Goal: Task Accomplishment & Management: Complete application form

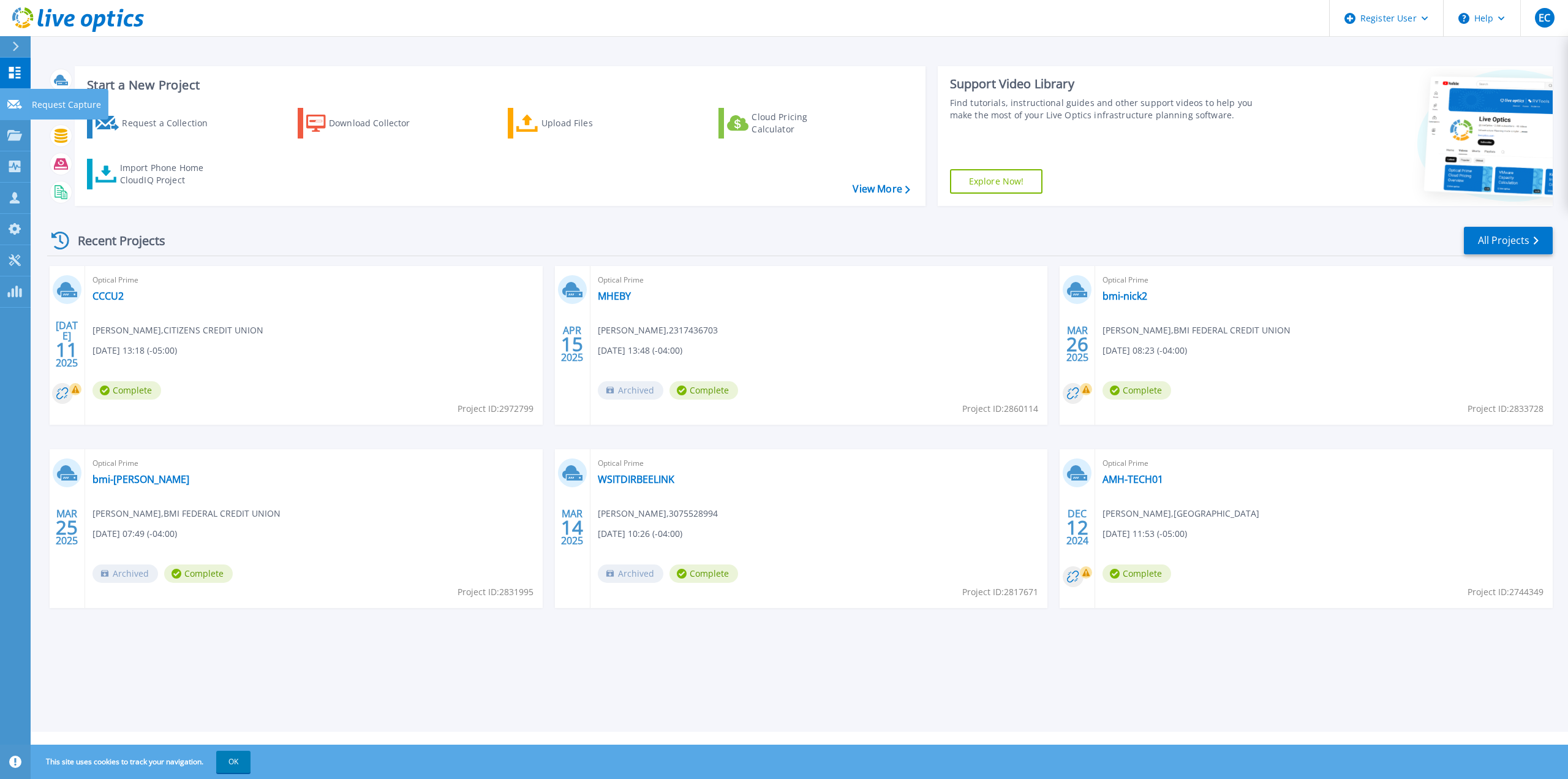
click at [13, 100] on icon at bounding box center [15, 104] width 15 height 9
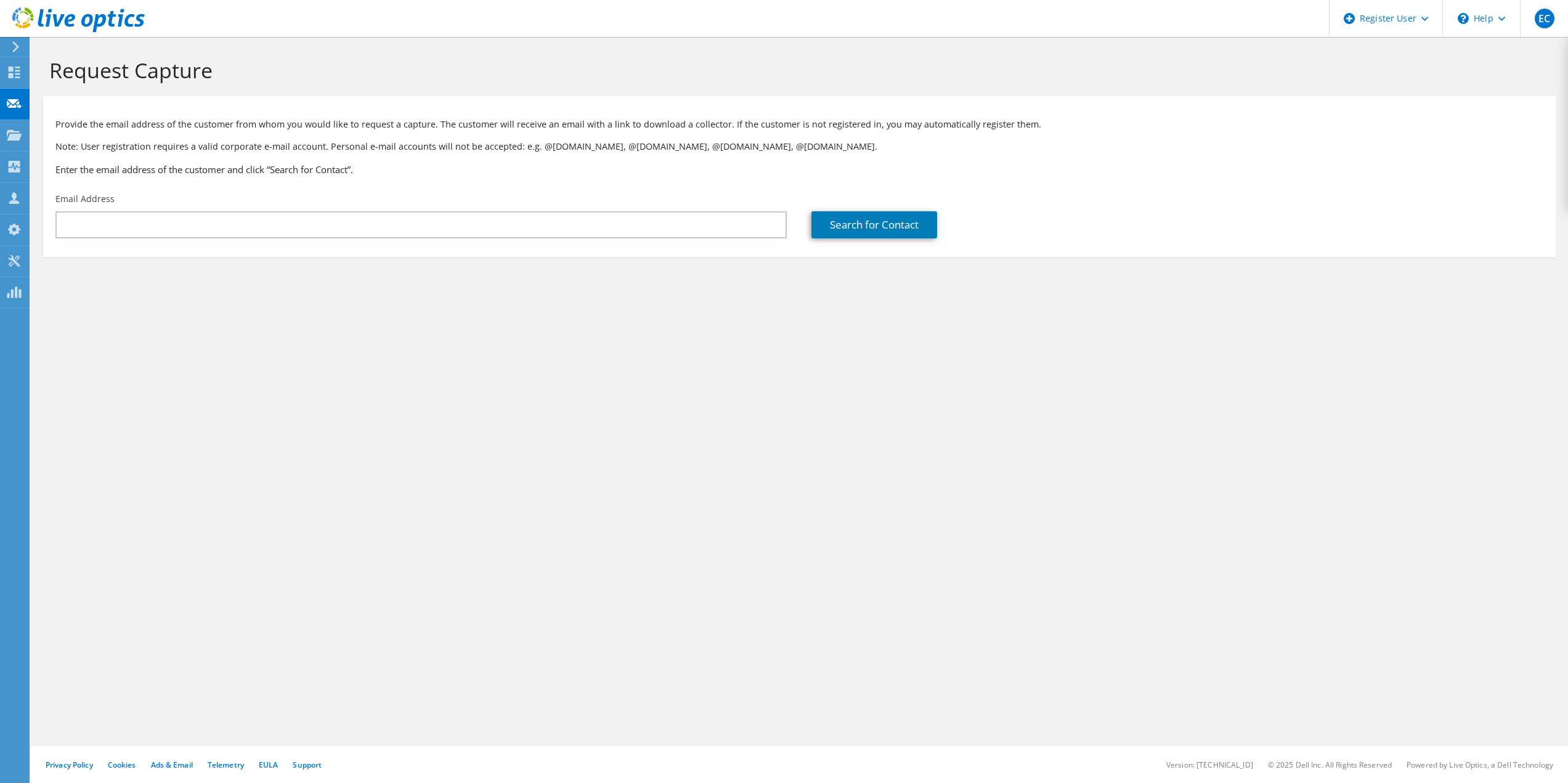
click at [56, 100] on section "Provide the email address of the customer from whom you would like to request a…" at bounding box center [799, 177] width 1512 height 161
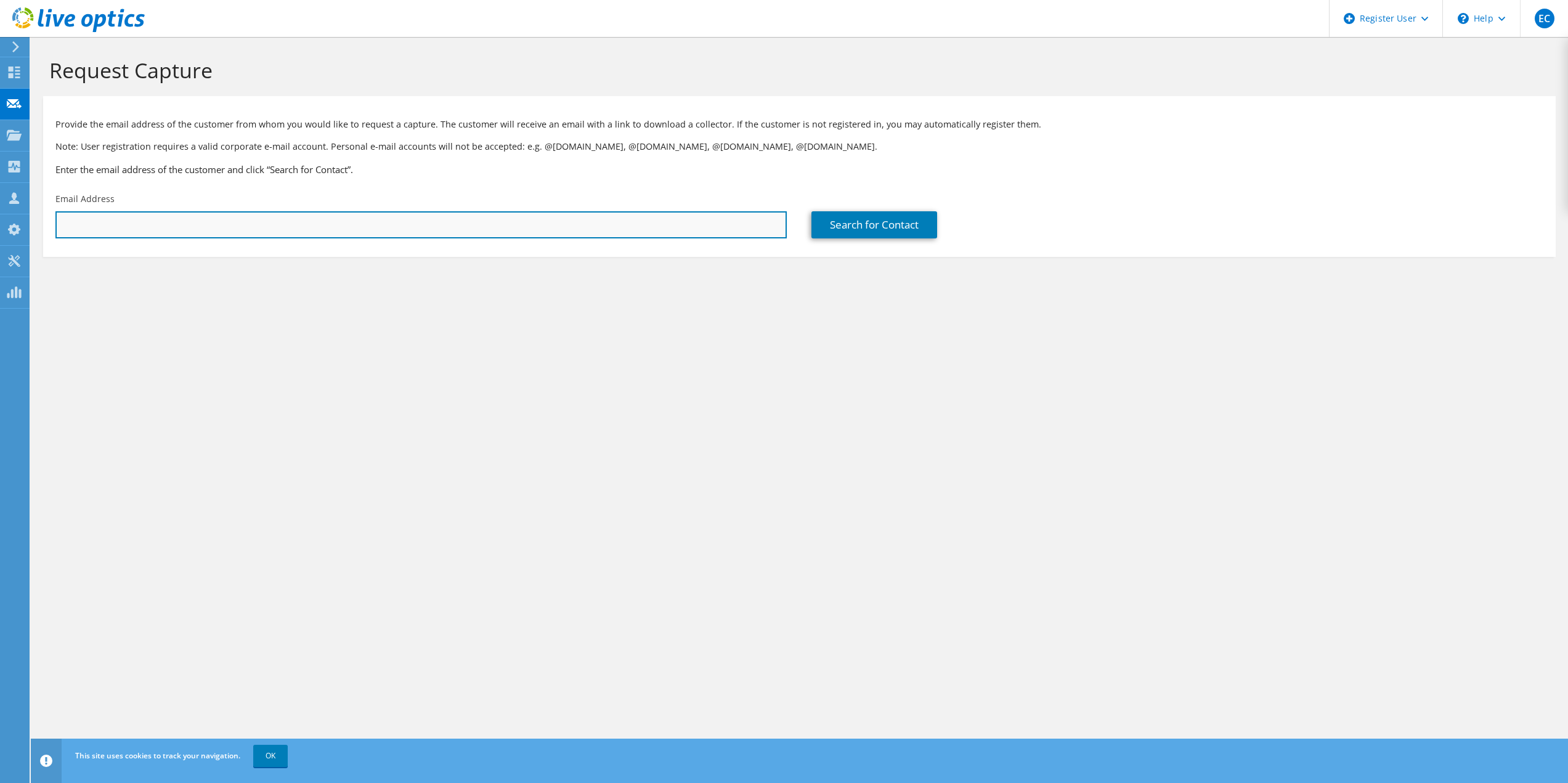
drag, startPoint x: 117, startPoint y: 209, endPoint x: 105, endPoint y: 218, distance: 15.0
paste input "paul@ecellar1.com"
type input "paul@ecellar1.com"
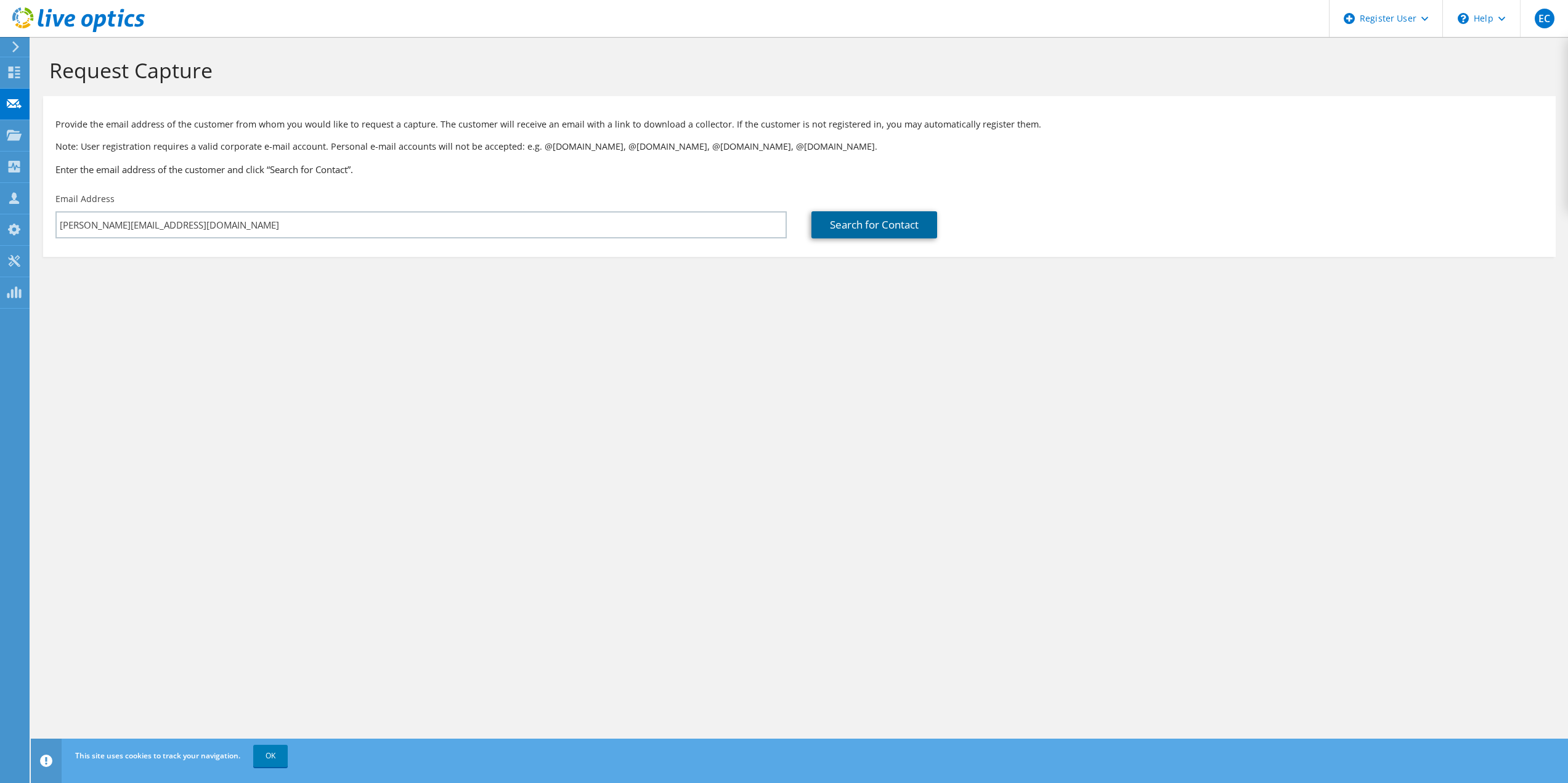
click at [901, 231] on link "Search for Contact" at bounding box center [874, 225] width 126 height 27
type input "MISSING LINK NETWORKS"
type input "Paul"
type input "Thienes"
type input "[GEOGRAPHIC_DATA]"
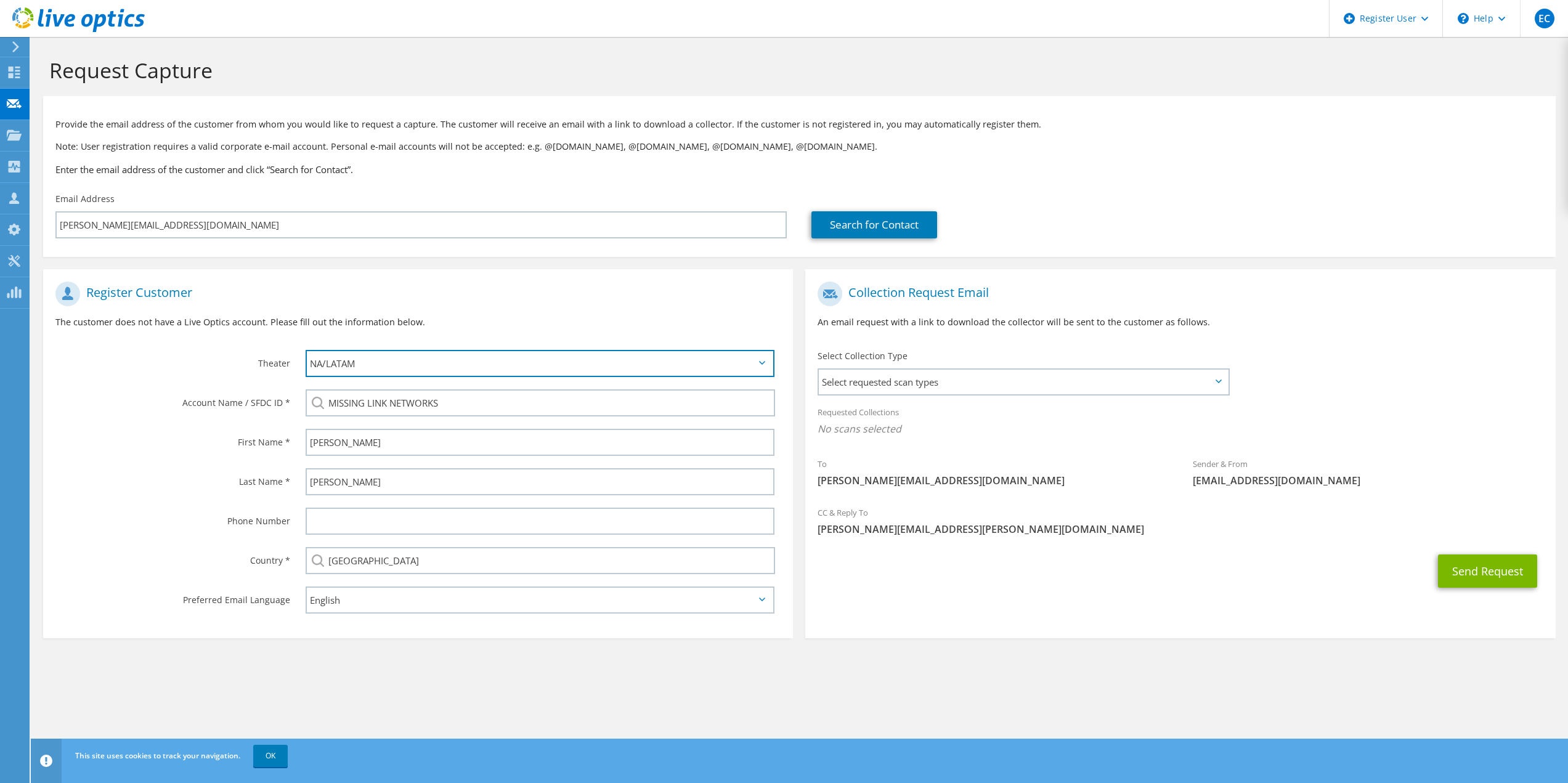
click at [490, 362] on select "APJ EMEA NA/LATAM" at bounding box center [540, 364] width 469 height 27
click at [554, 303] on h1 "Register Customer" at bounding box center [415, 294] width 719 height 25
click at [941, 382] on span "Select requested scan types" at bounding box center [1023, 382] width 408 height 25
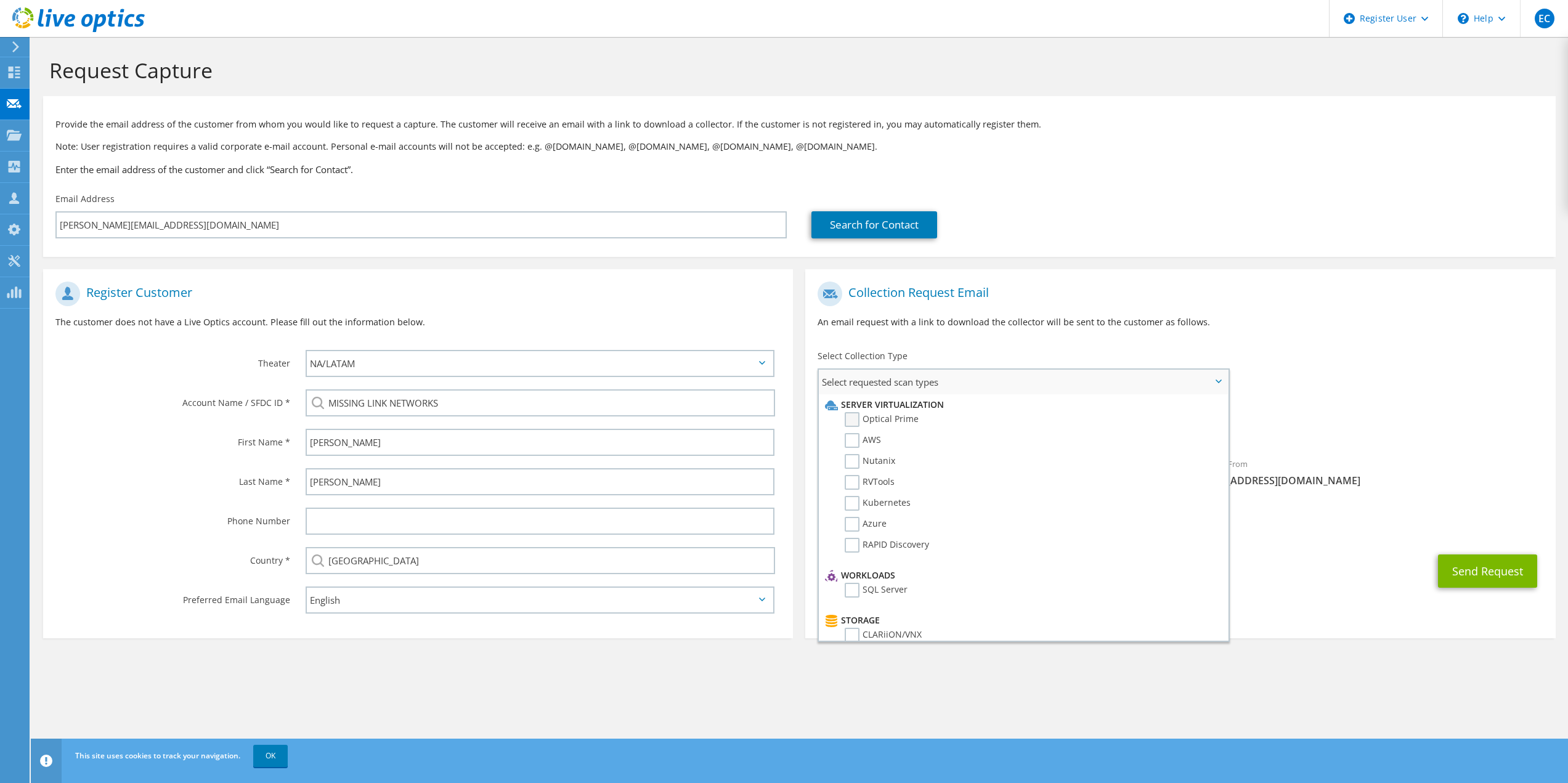
click at [846, 416] on label "Optical Prime" at bounding box center [882, 419] width 74 height 15
click at [0, 0] on input "Optical Prime" at bounding box center [0, 0] width 0 height 0
click at [1102, 306] on h1 "Collection Request Email" at bounding box center [1177, 294] width 719 height 25
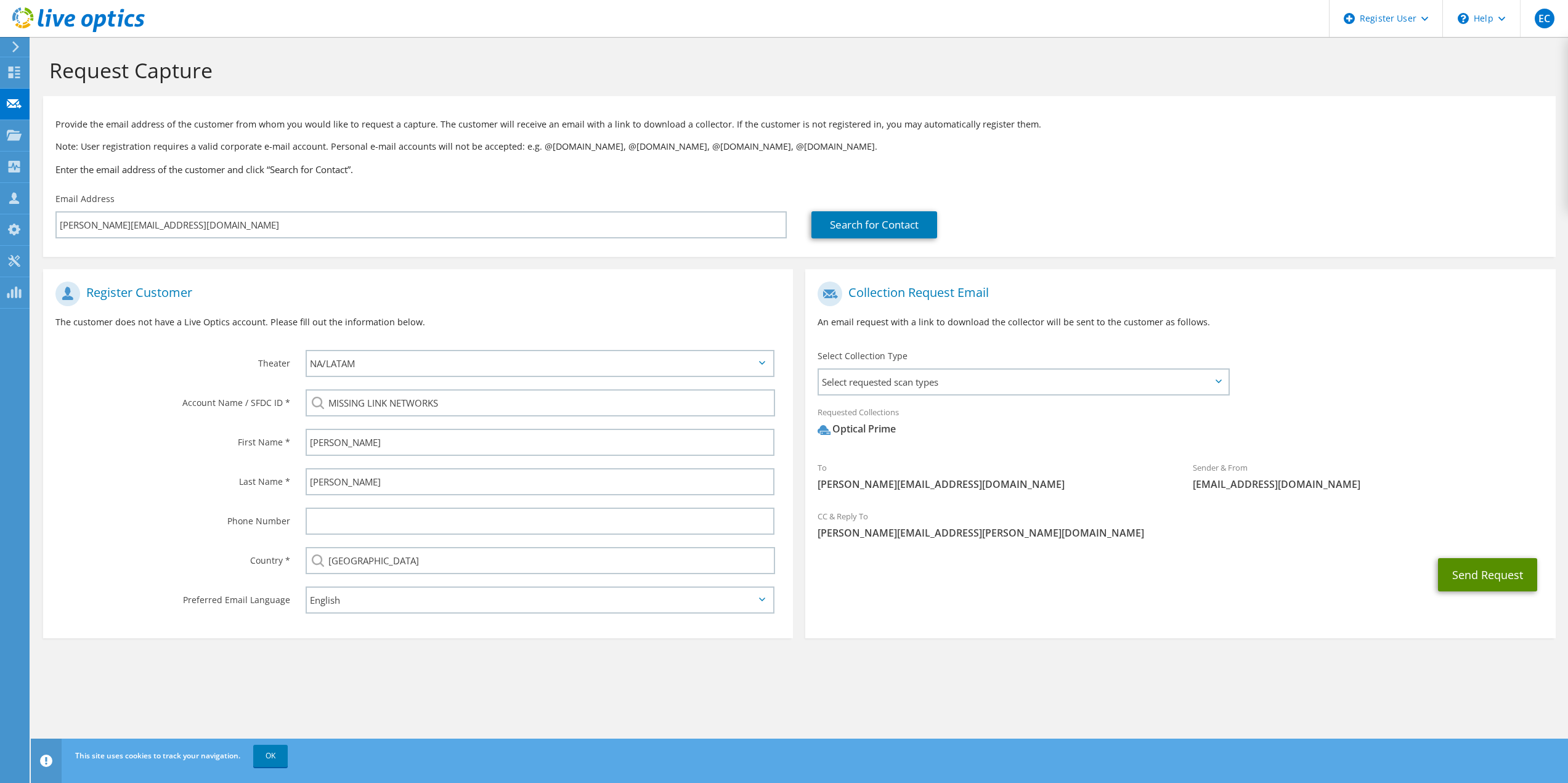
click at [1466, 577] on button "Send Request" at bounding box center [1487, 574] width 99 height 33
